Goal: Communication & Community: Answer question/provide support

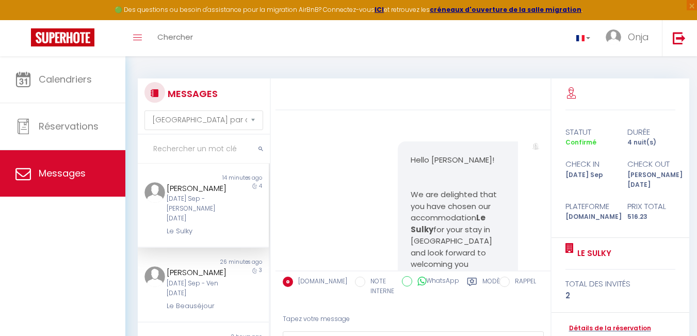
select select "message"
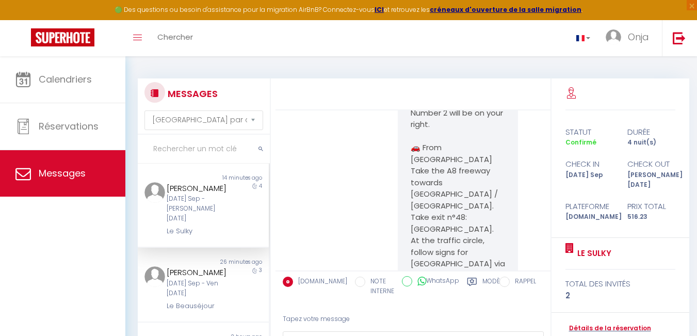
click at [196, 195] on div "Skarin Lill-Marie" at bounding box center [198, 188] width 63 height 12
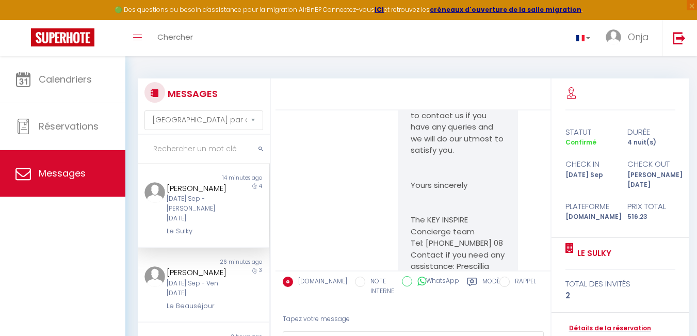
scroll to position [4470, 0]
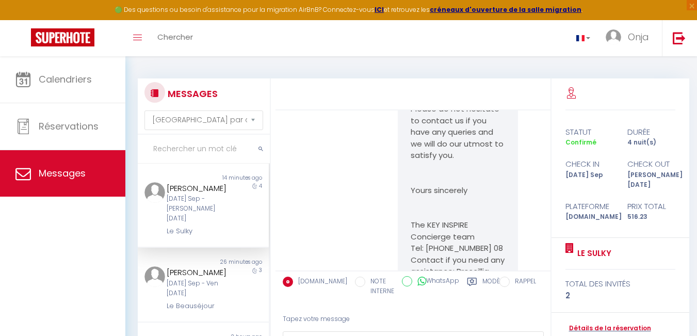
click at [442, 21] on link "https://superhote.com/applink/p/ZJL5UrAB" at bounding box center [453, 15] width 81 height 11
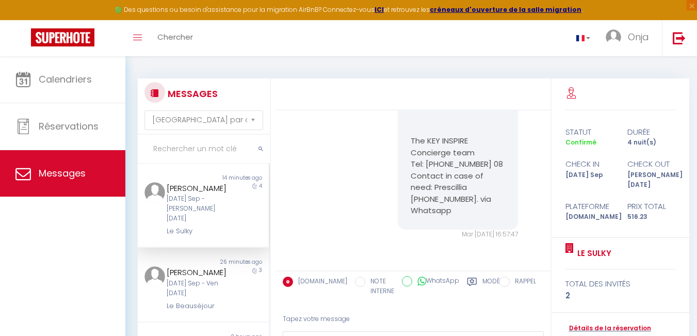
scroll to position [7308, 0]
